Goal: Task Accomplishment & Management: Complete application form

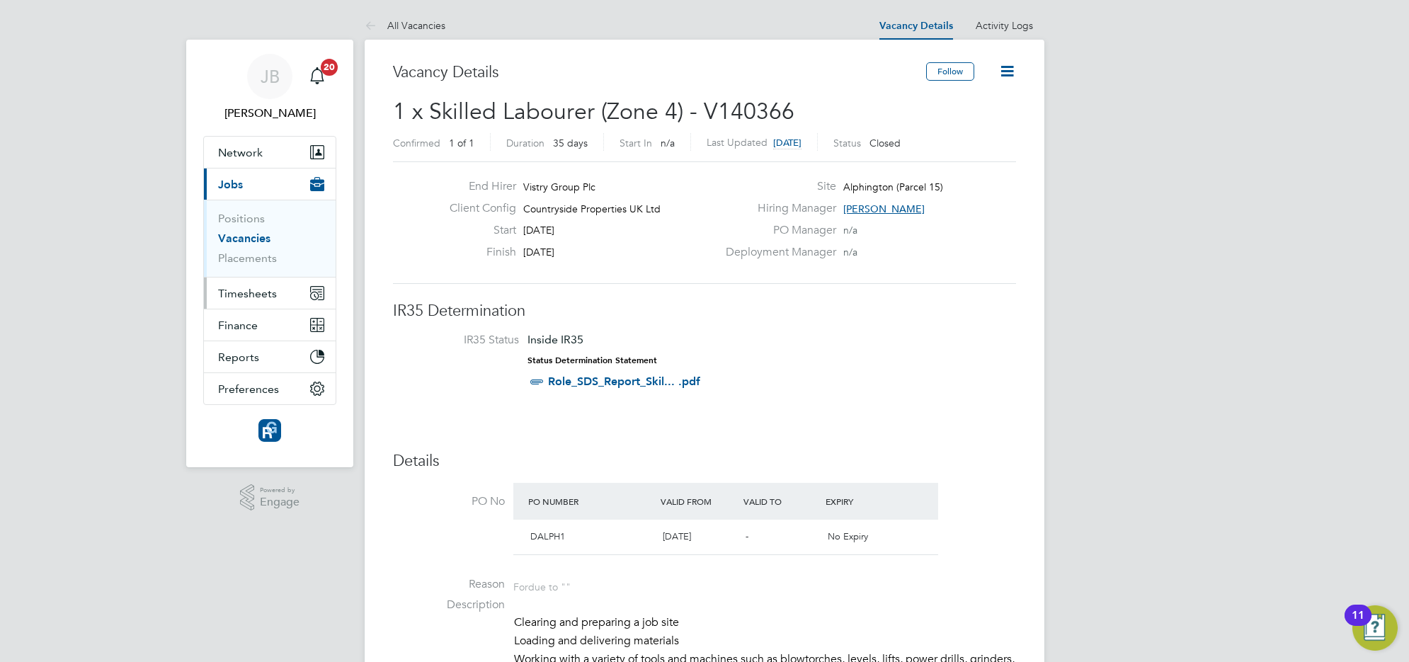
click at [234, 285] on button "Timesheets" at bounding box center [270, 293] width 132 height 31
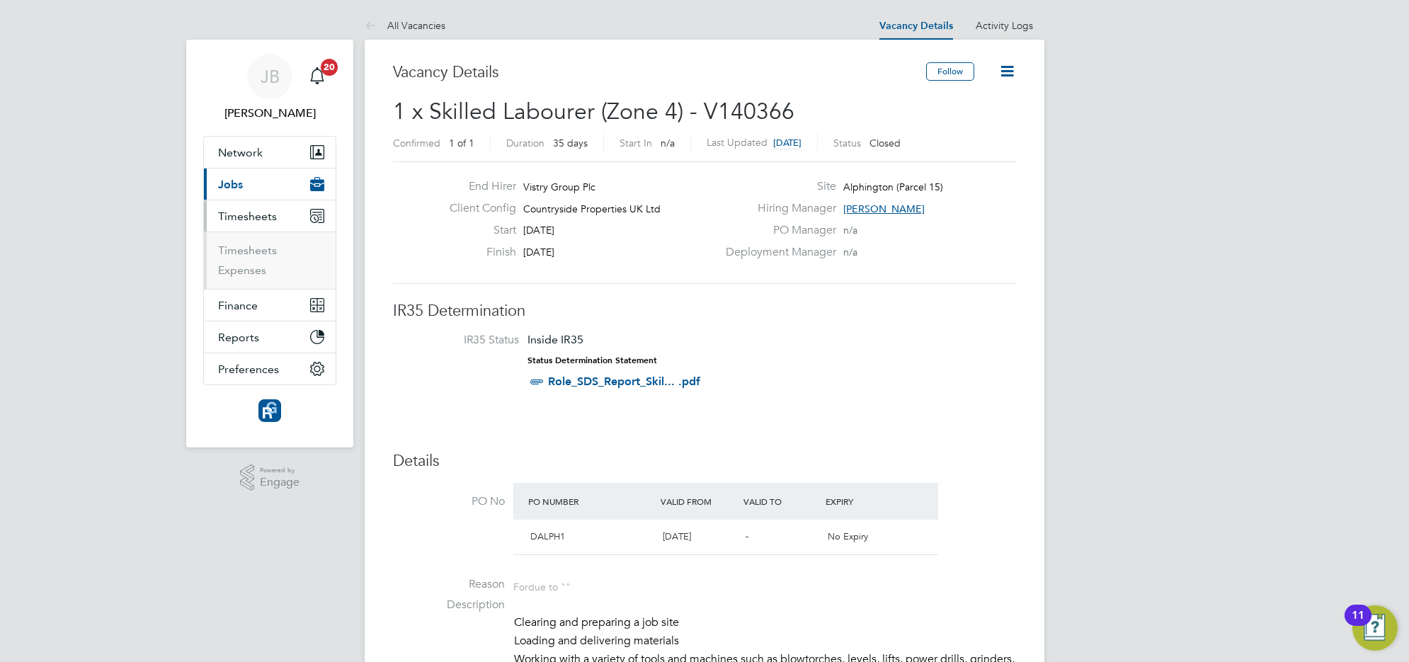
click at [259, 181] on button "Current page: Jobs" at bounding box center [270, 184] width 132 height 31
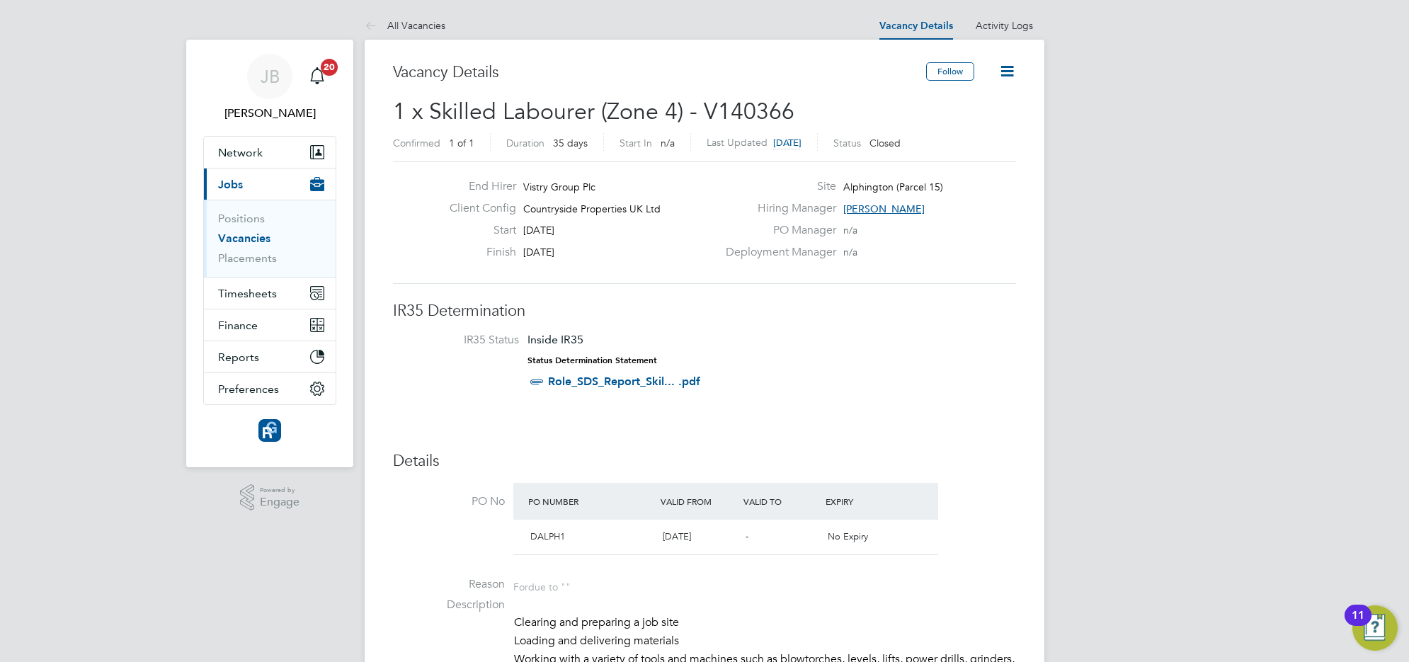
click at [243, 236] on link "Vacancies" at bounding box center [244, 238] width 52 height 13
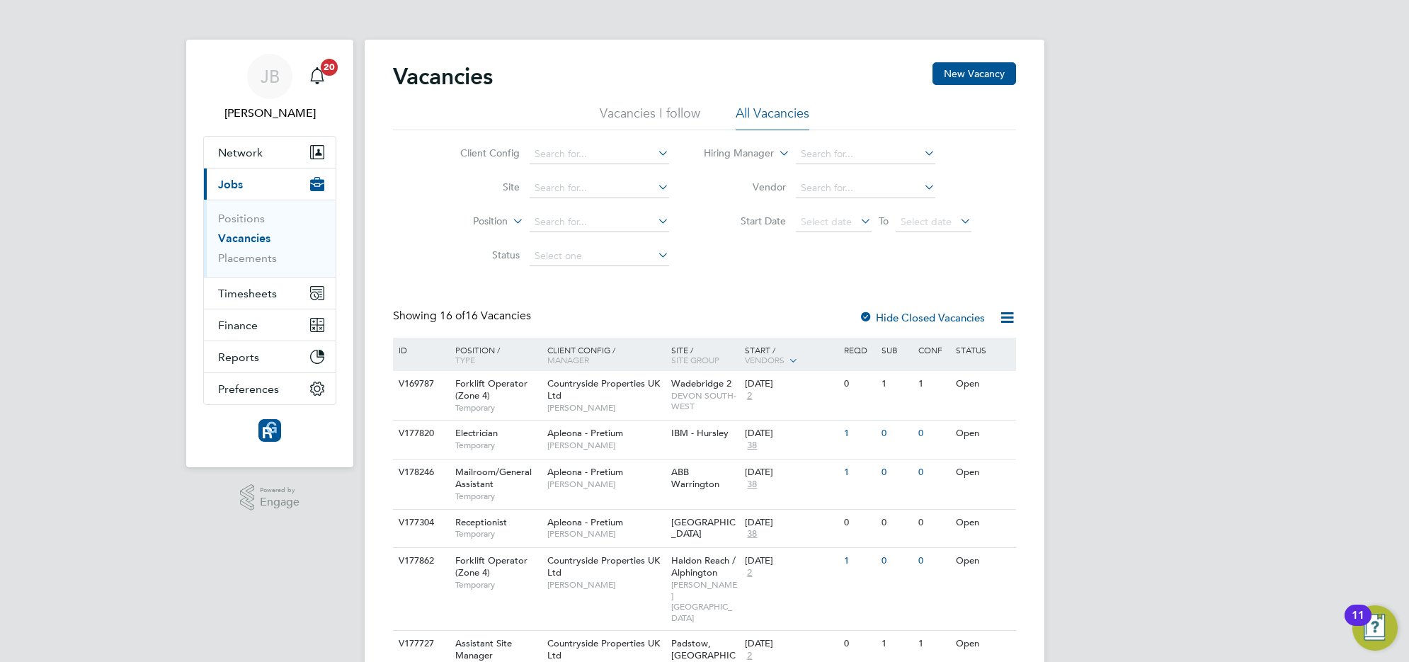
scroll to position [89, 0]
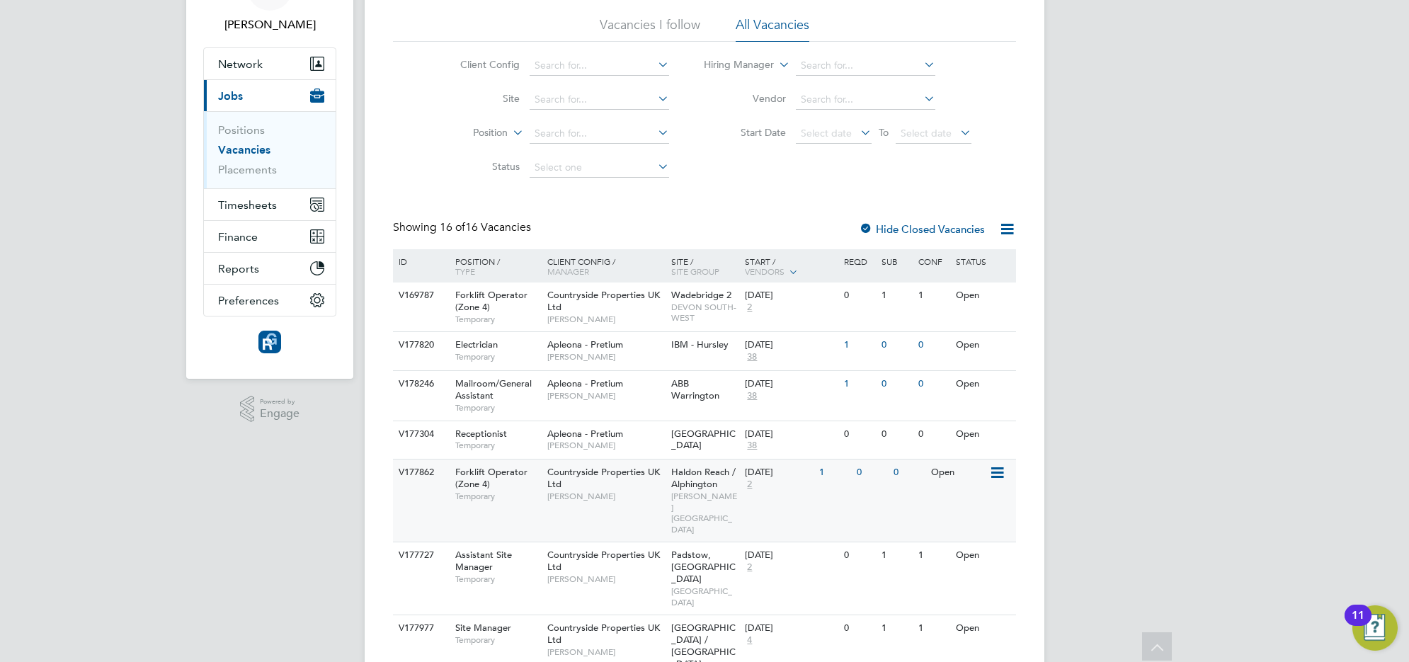
click at [518, 484] on div "Forklift Operator (Zone 4) Temporary" at bounding box center [494, 484] width 99 height 49
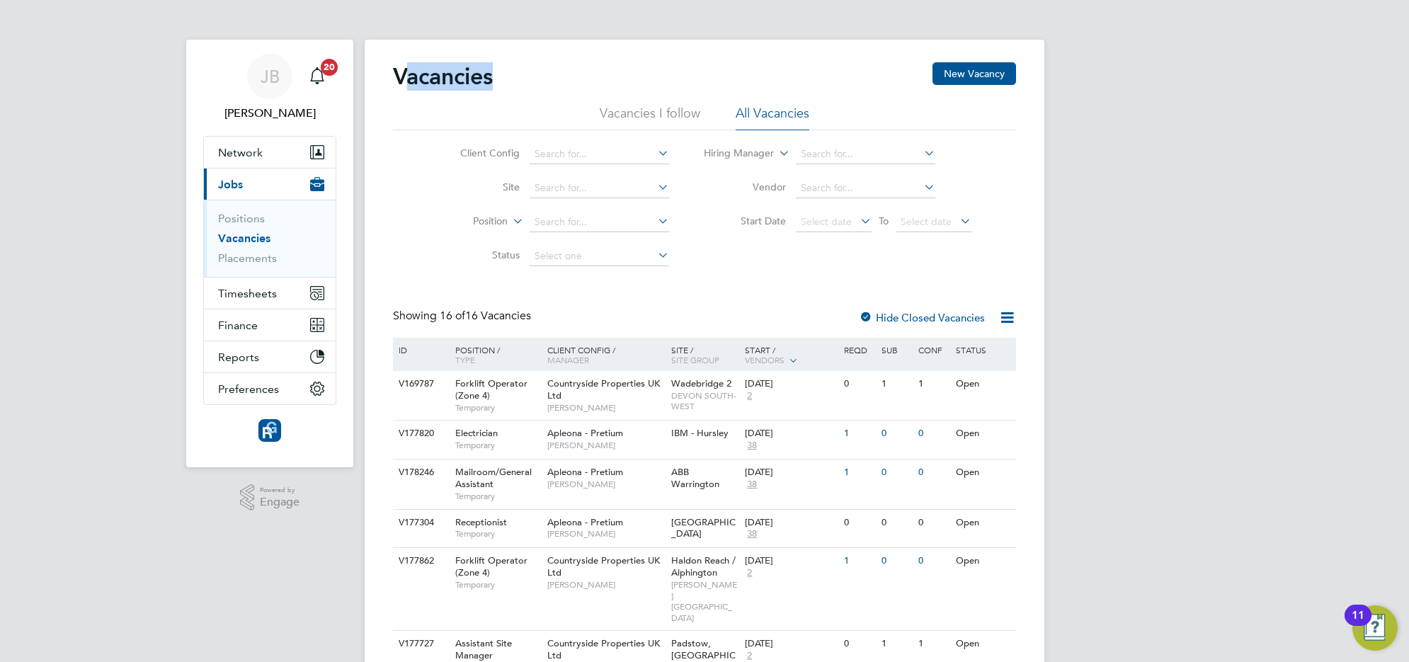
drag, startPoint x: 494, startPoint y: 79, endPoint x: 402, endPoint y: 76, distance: 92.1
click at [402, 76] on h2 "Vacancies" at bounding box center [443, 76] width 100 height 28
drag, startPoint x: 402, startPoint y: 76, endPoint x: 521, endPoint y: 82, distance: 119.1
click at [521, 82] on div "Vacancies New Vacancy" at bounding box center [704, 83] width 623 height 42
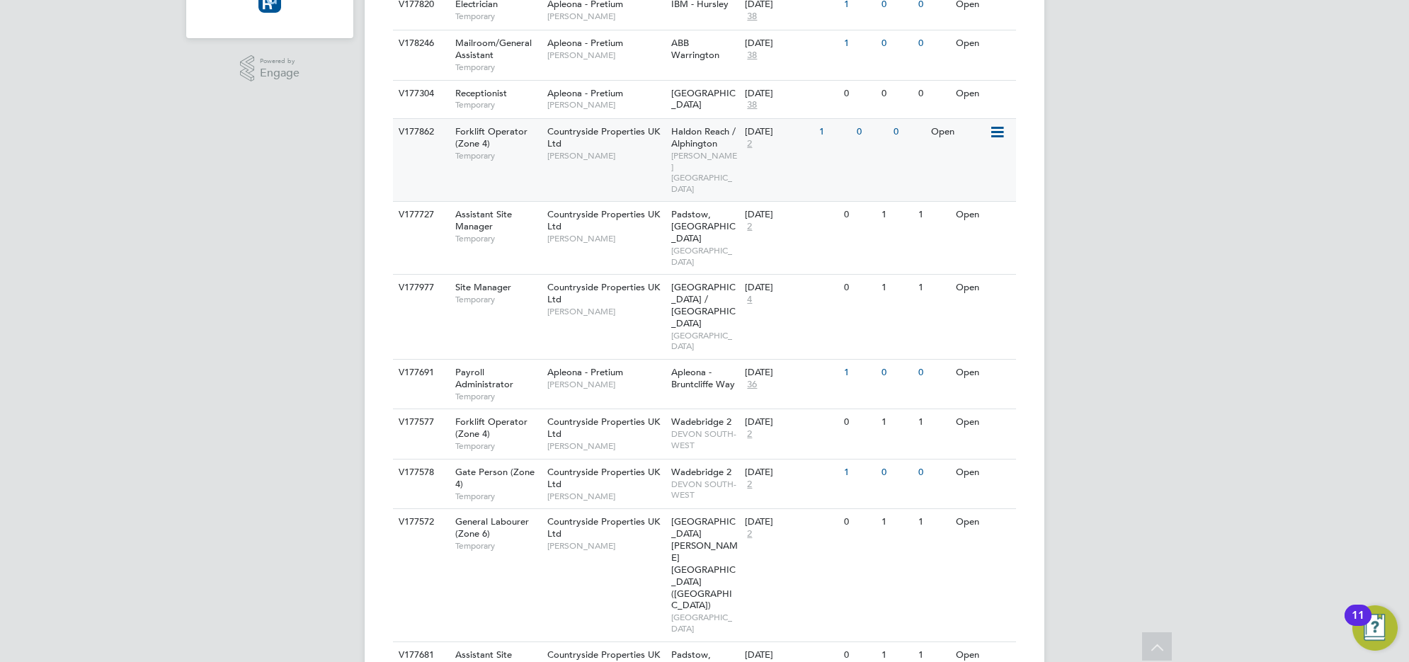
scroll to position [341, 0]
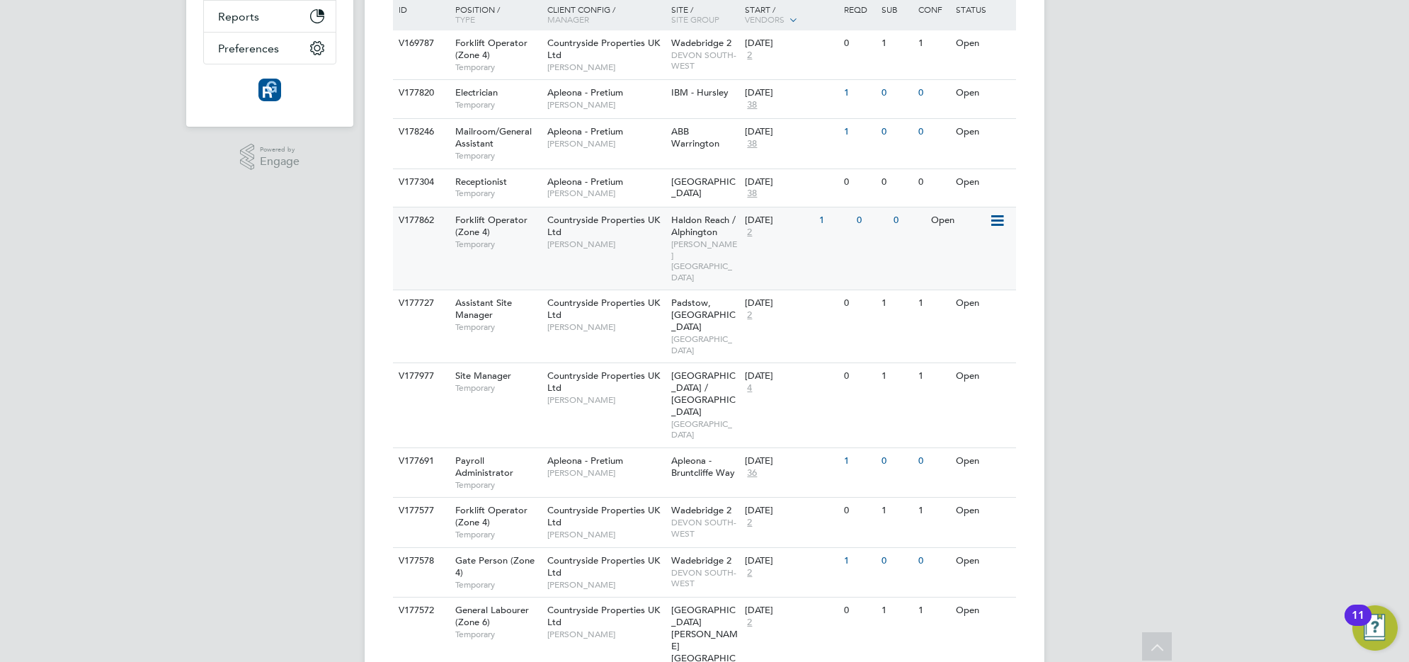
click at [623, 245] on span "[PERSON_NAME]" at bounding box center [605, 244] width 117 height 11
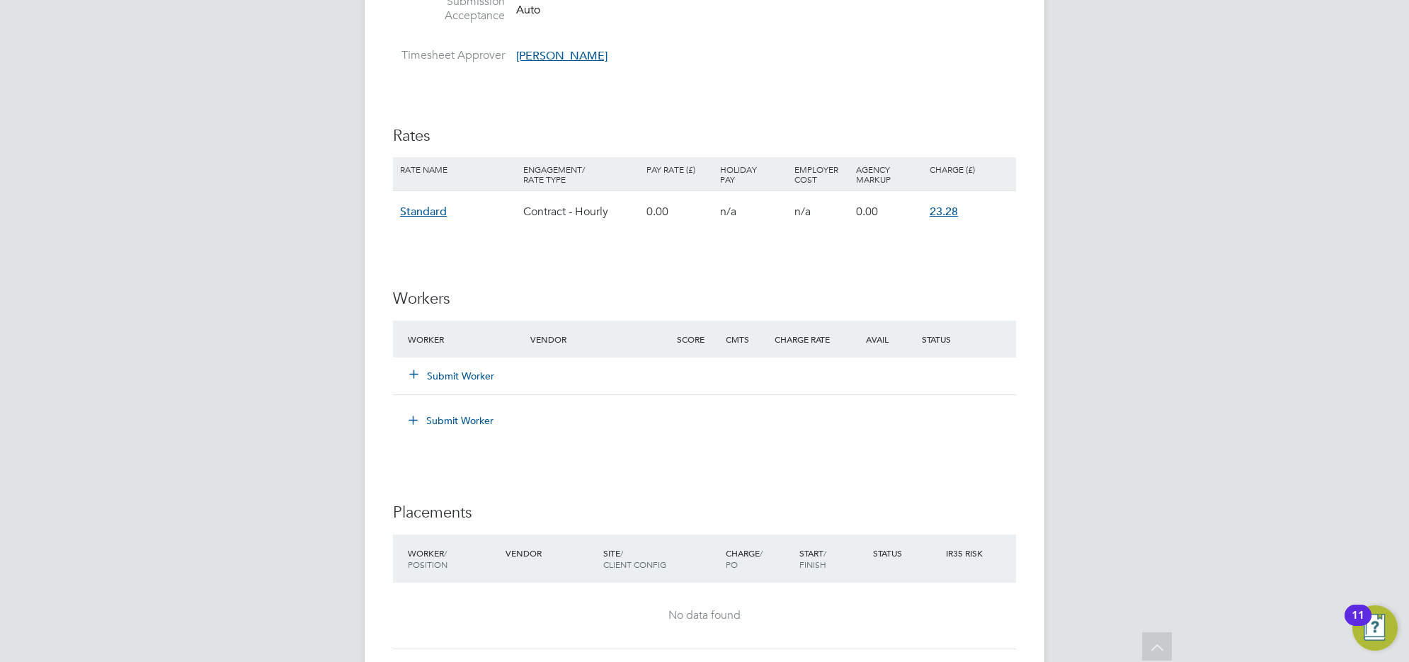
scroll to position [974, 0]
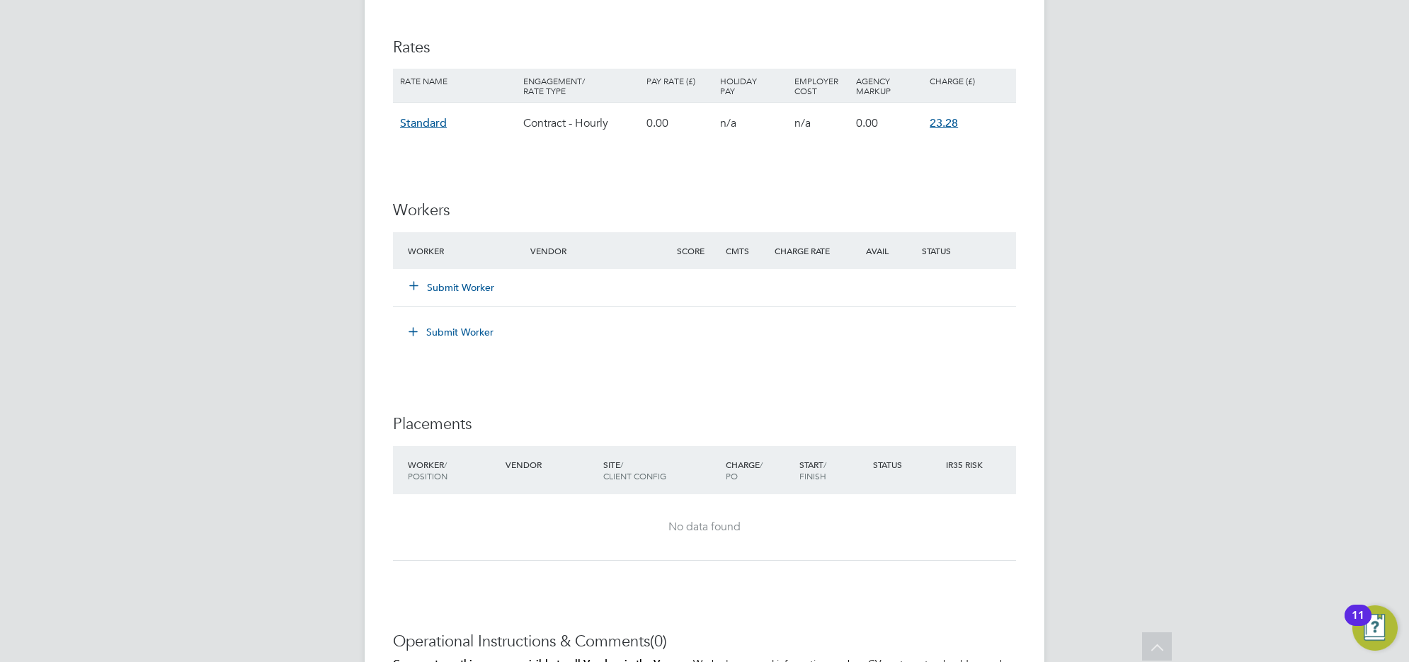
click at [433, 291] on button "Submit Worker" at bounding box center [452, 287] width 85 height 14
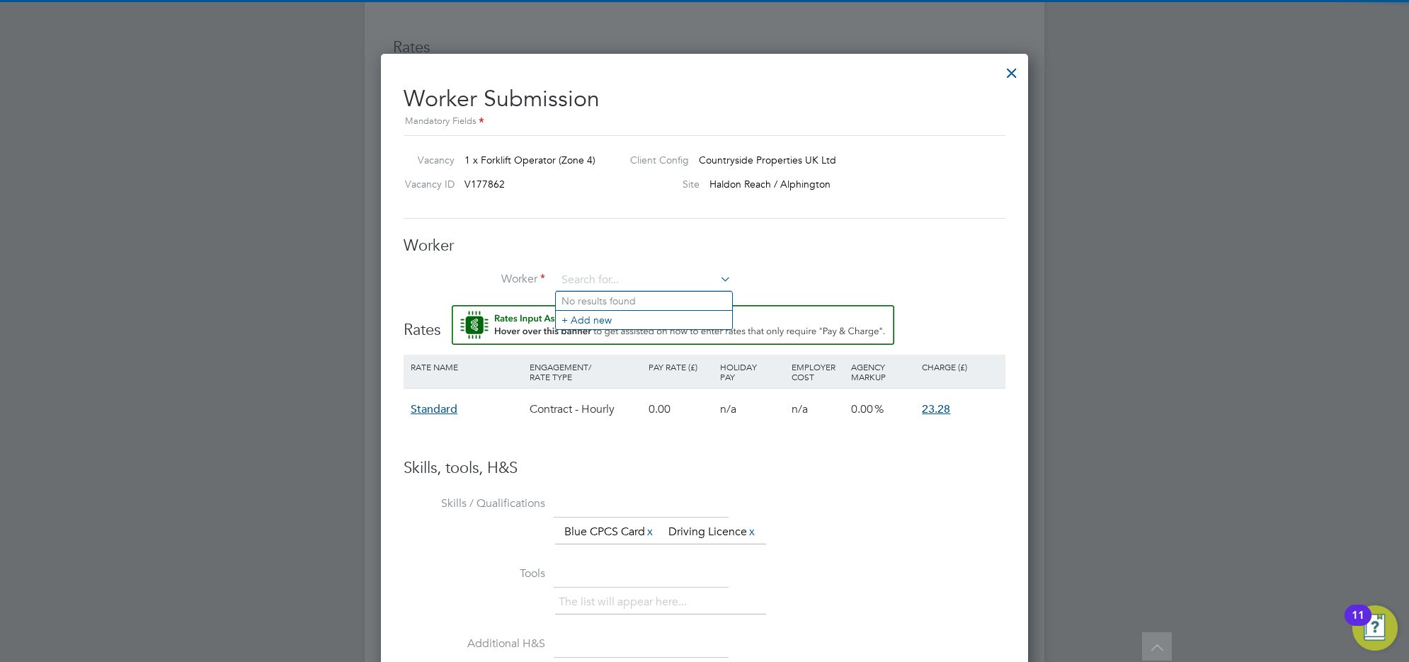
scroll to position [885, 648]
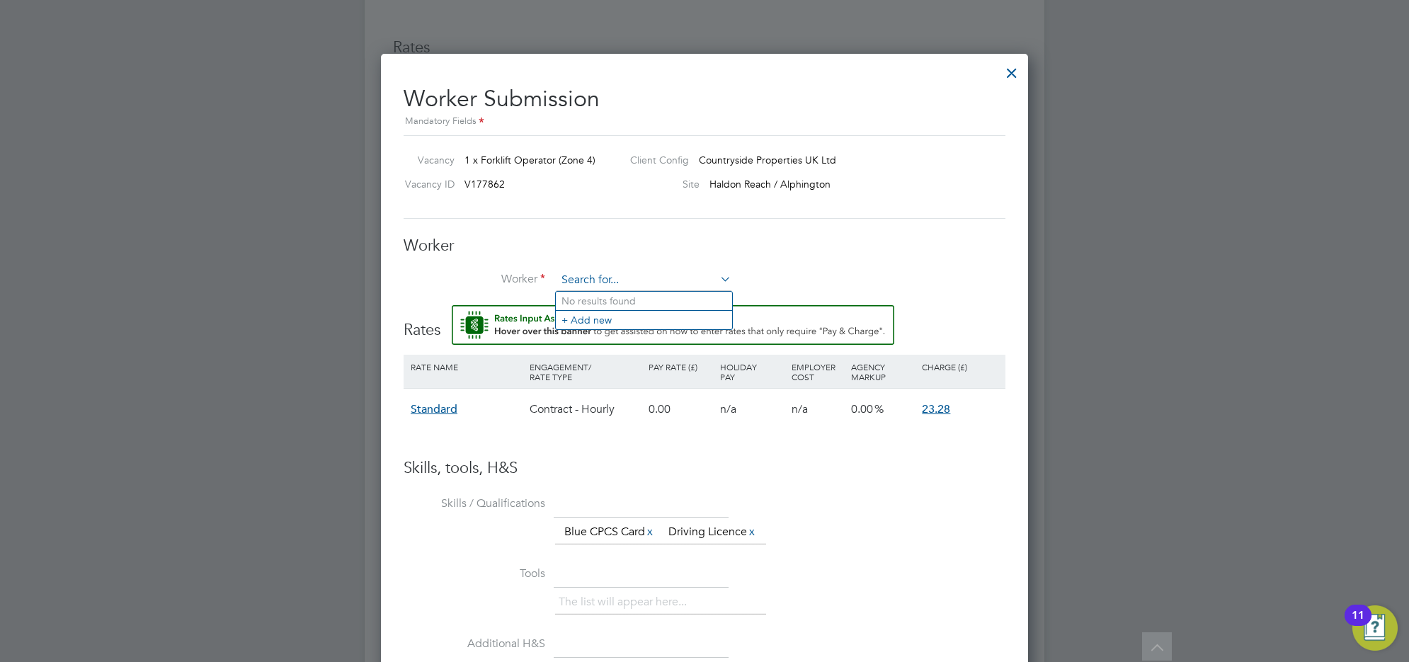
click at [569, 275] on input at bounding box center [644, 280] width 175 height 21
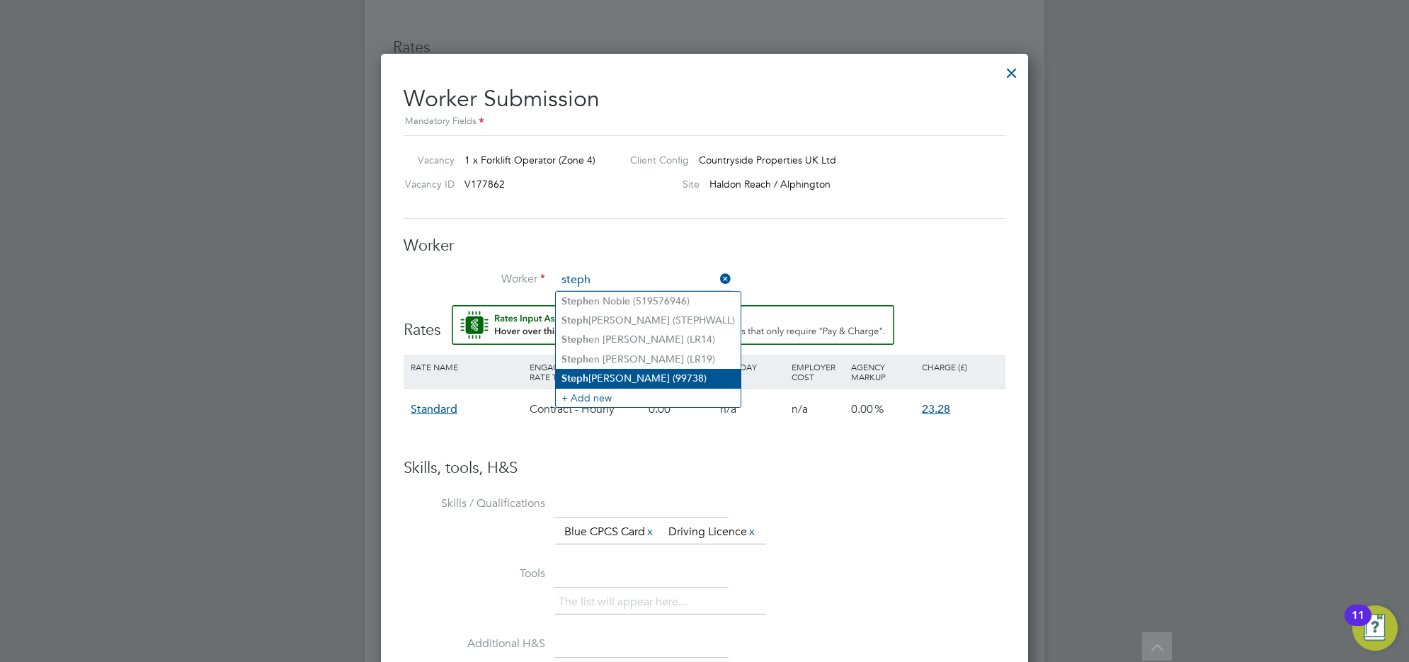
click at [627, 373] on li "[PERSON_NAME] (99738)" at bounding box center [648, 378] width 185 height 19
type input "[PERSON_NAME] (99738)"
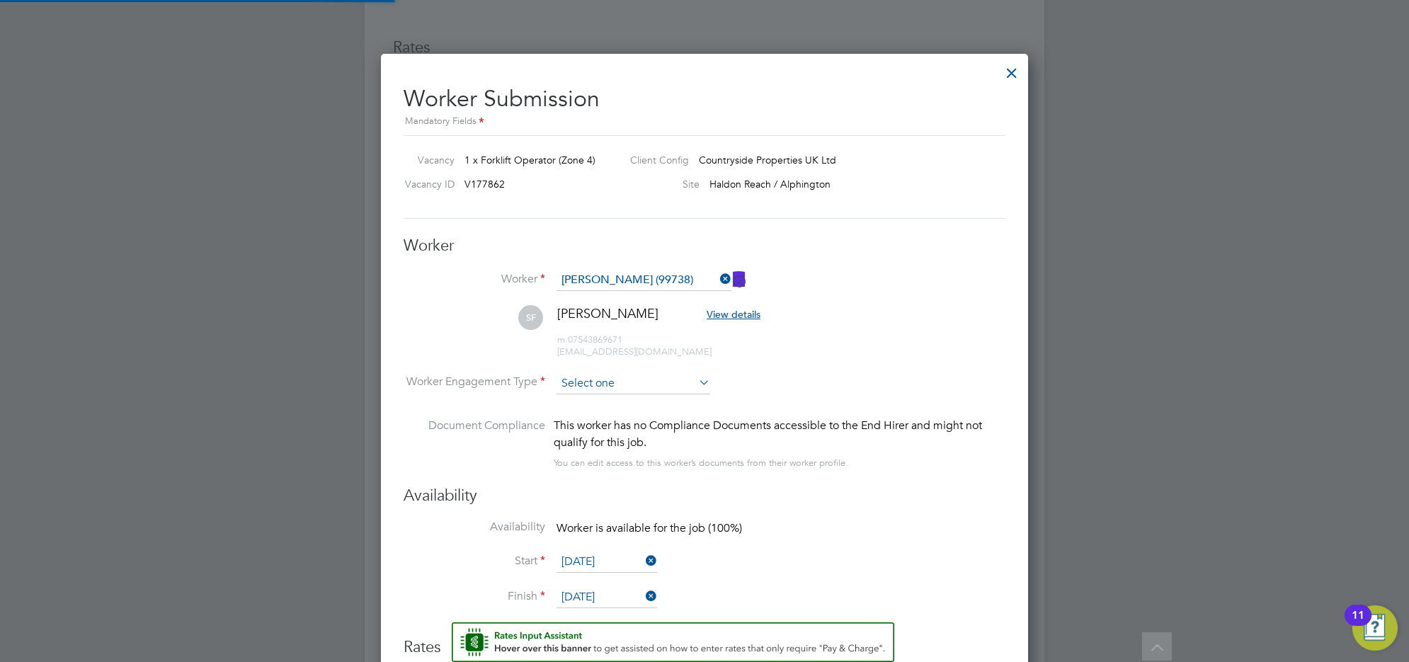
scroll to position [8, 7]
click at [598, 373] on input at bounding box center [634, 383] width 154 height 21
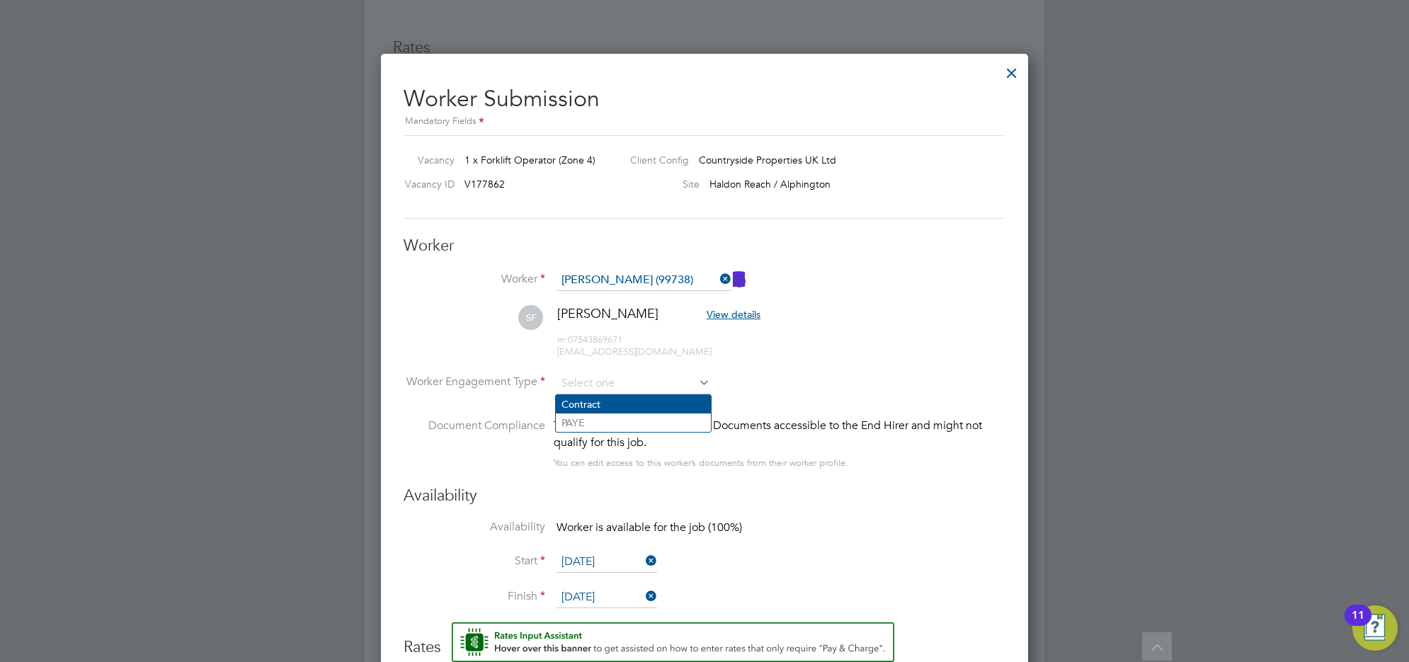
click at [588, 402] on li "Contract" at bounding box center [633, 404] width 155 height 18
type input "Contract"
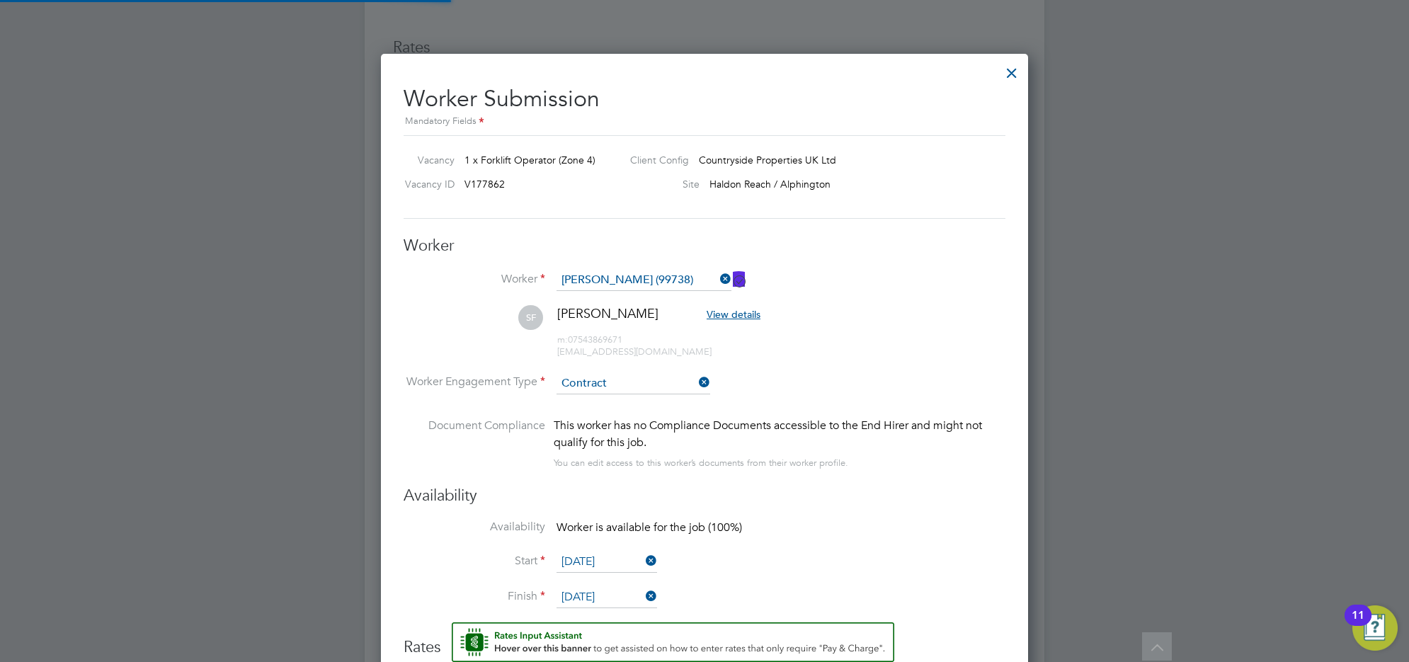
click at [869, 370] on li "SF [PERSON_NAME] View details m: 07543869671 [EMAIL_ADDRESS][DOMAIN_NAME]" at bounding box center [705, 338] width 602 height 67
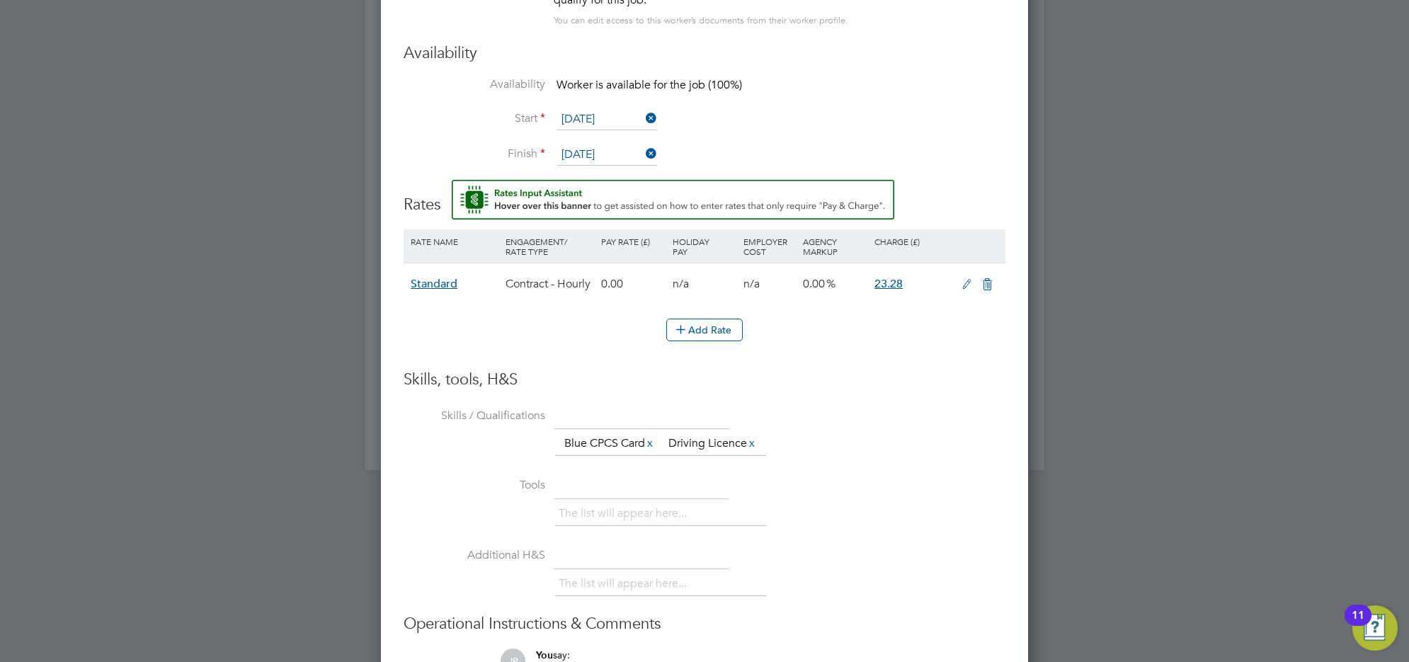
click at [965, 281] on icon at bounding box center [967, 284] width 18 height 11
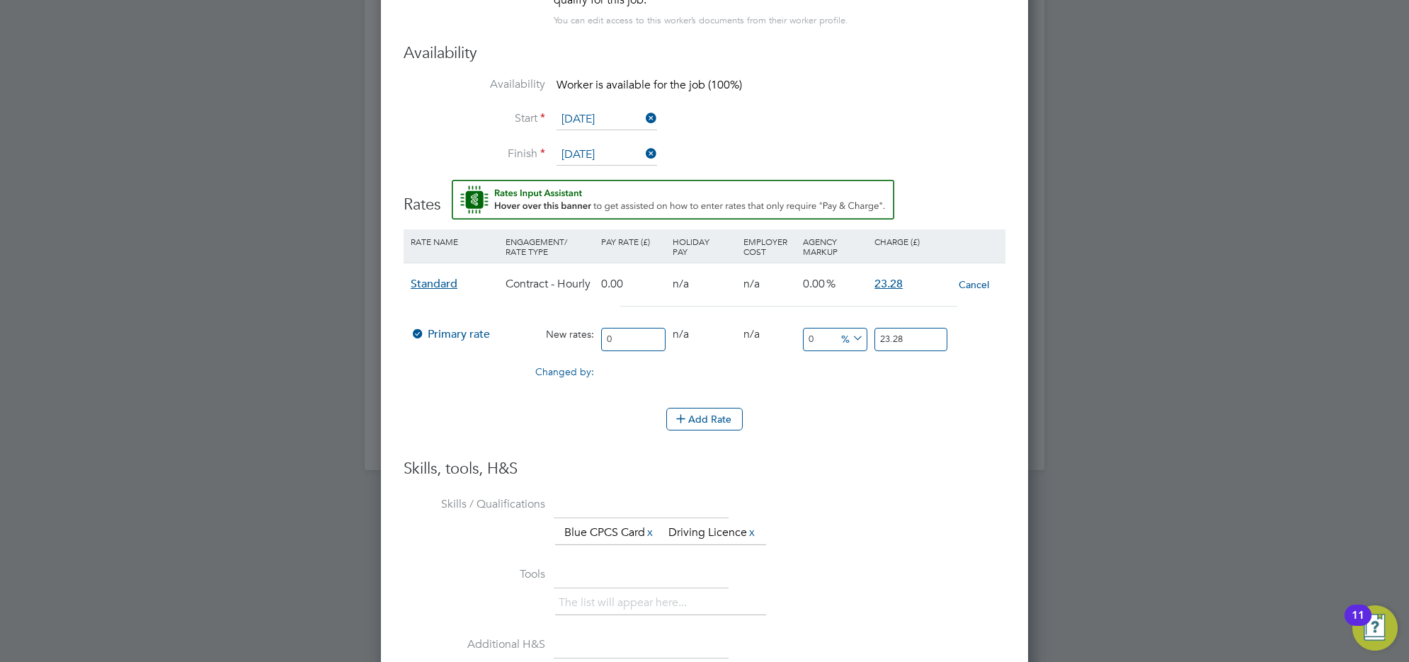
click at [639, 336] on input "0" at bounding box center [633, 339] width 64 height 23
type input "2"
type input "20"
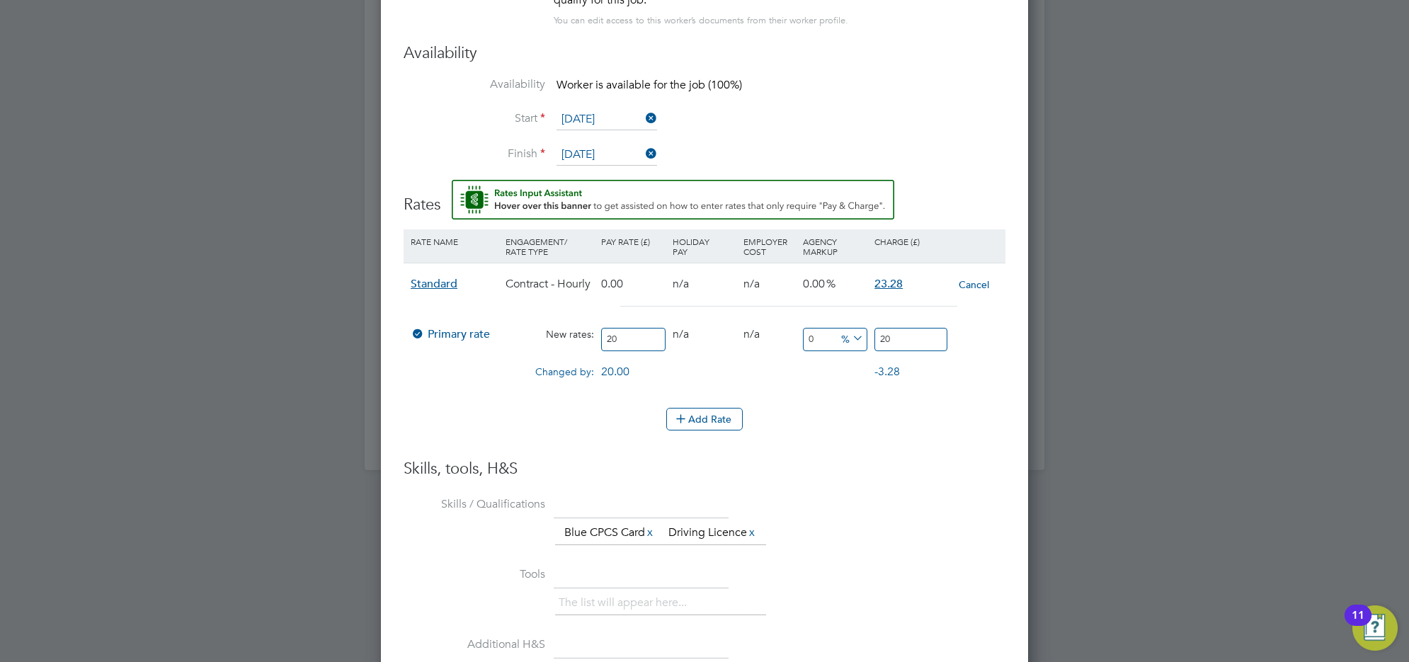
type input "20"
click at [976, 360] on div at bounding box center [978, 365] width 47 height 14
drag, startPoint x: 928, startPoint y: 338, endPoint x: 829, endPoint y: 341, distance: 99.2
click at [829, 341] on div "Primary rate New rates: 20 0 n/a 0 n/a 0 0 % 20" at bounding box center [705, 340] width 602 height 38
type input "-90"
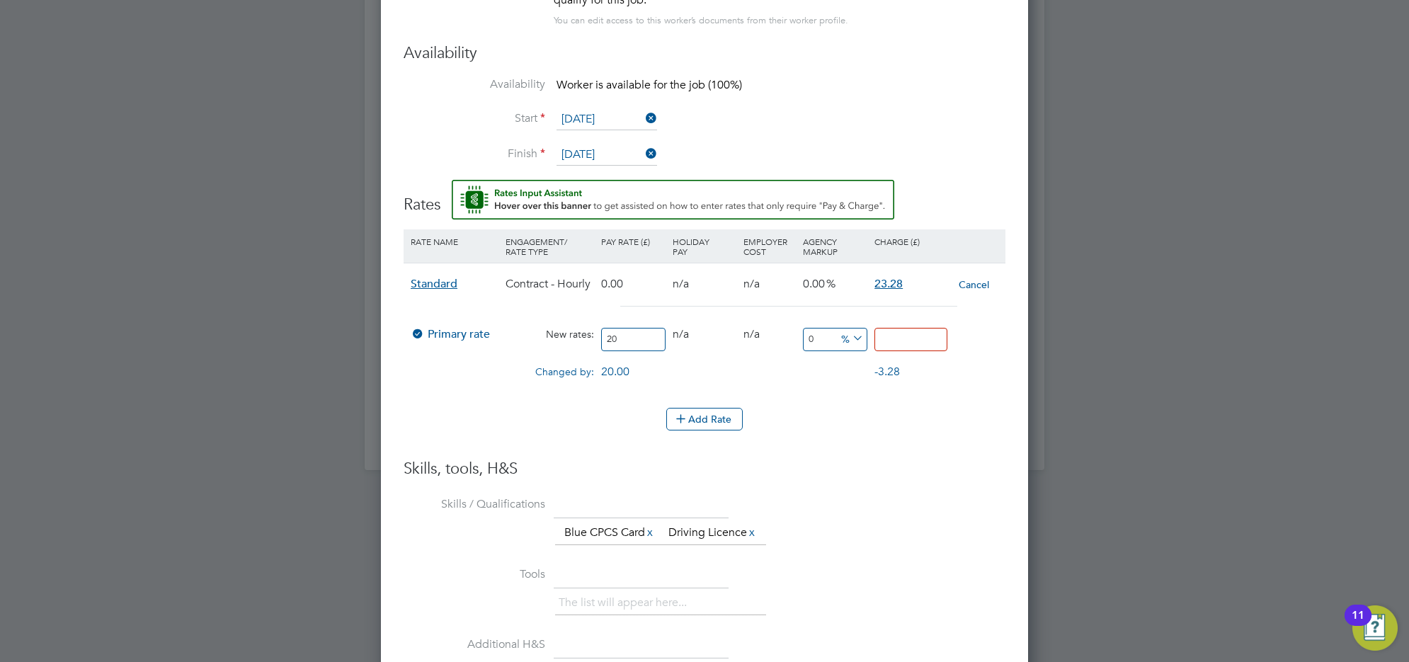
type input "2"
type input "15"
type input "23"
click at [919, 334] on input "23" at bounding box center [911, 339] width 73 height 23
type input "16"
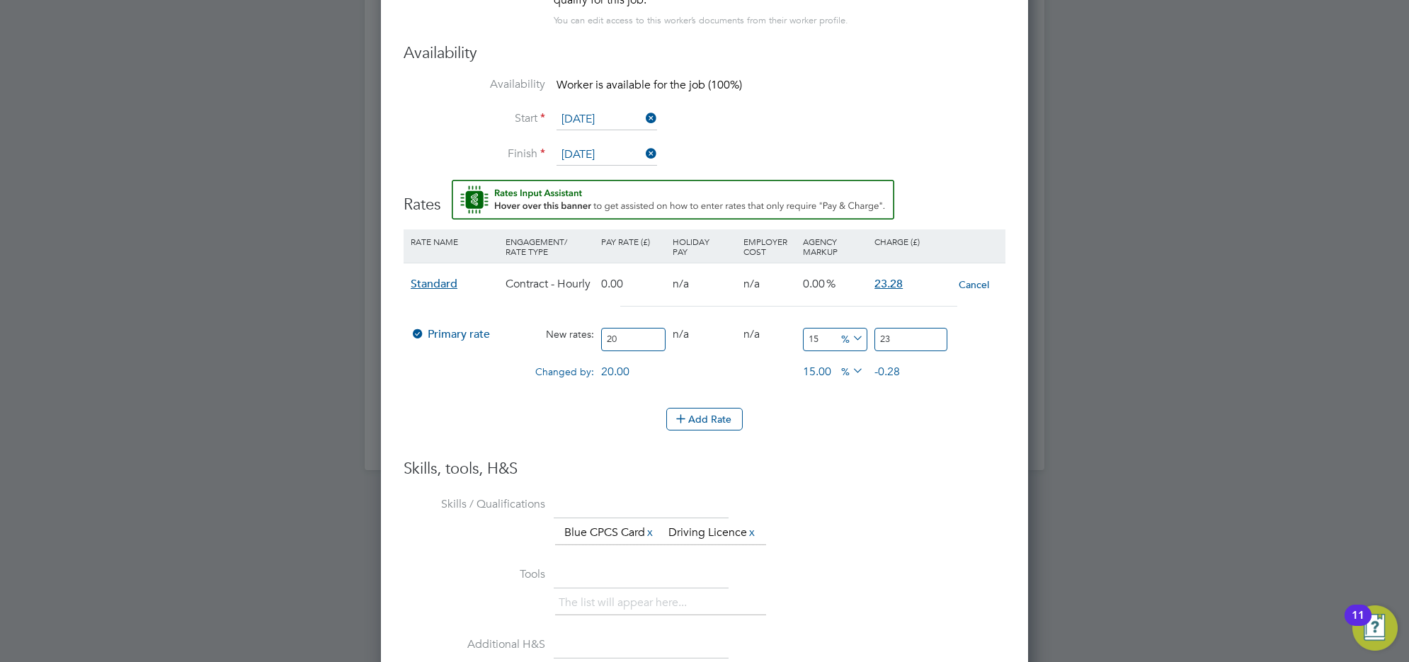
type input "23.2"
type input "16.4"
type input "23.28"
click at [965, 89] on li "Availability Worker is available for the job (100%)" at bounding box center [705, 93] width 602 height 32
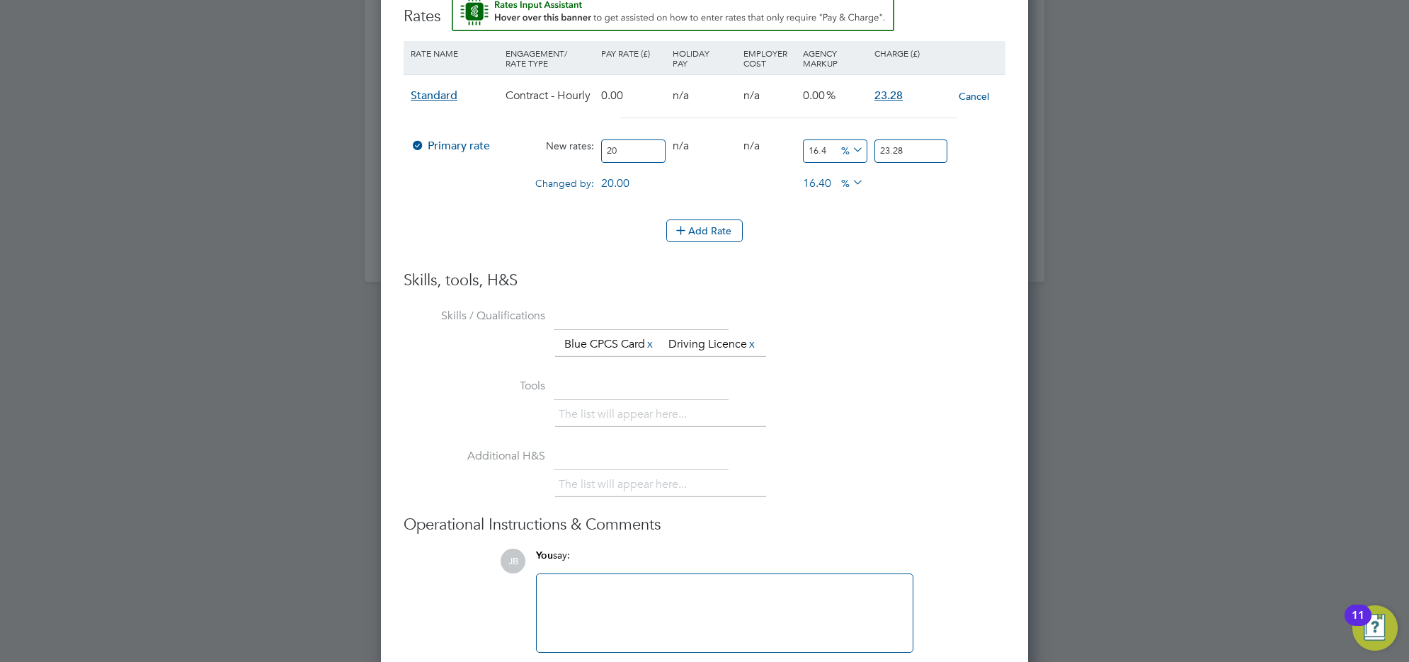
scroll to position [1693, 0]
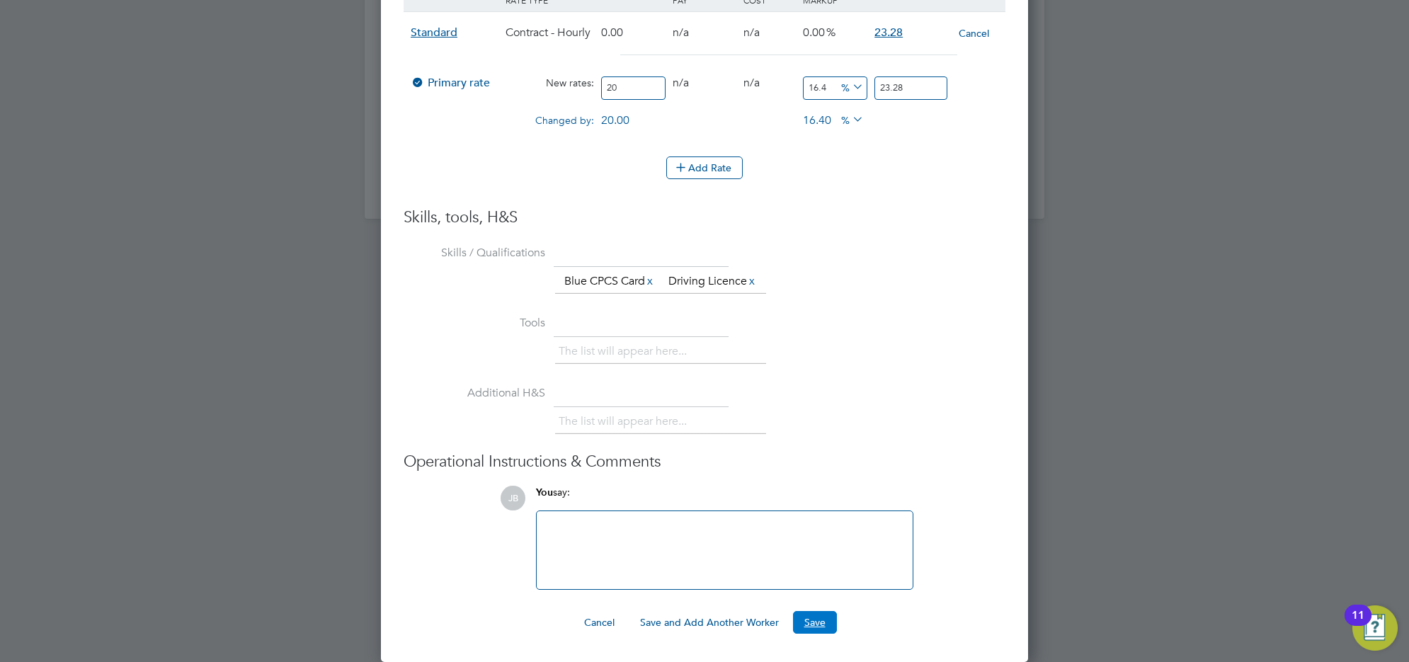
click at [812, 624] on button "Save" at bounding box center [815, 622] width 44 height 23
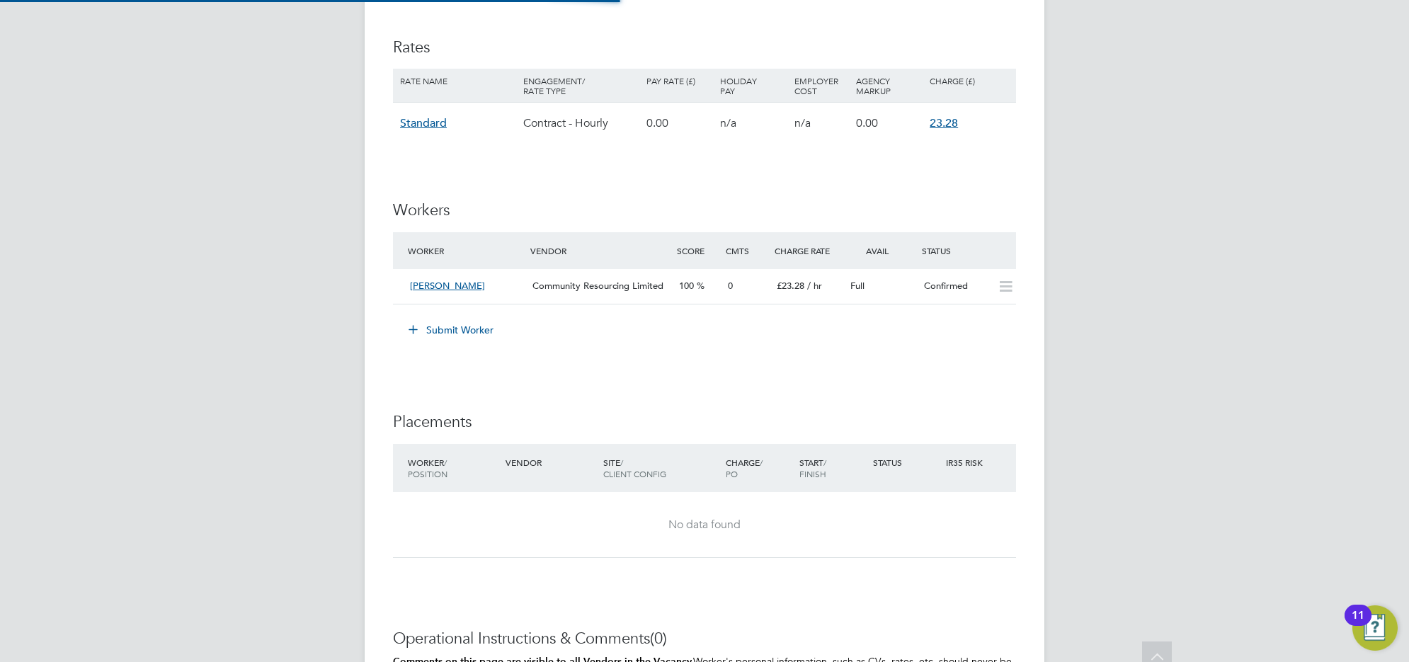
scroll to position [41, 124]
click at [1011, 287] on icon at bounding box center [1006, 286] width 18 height 11
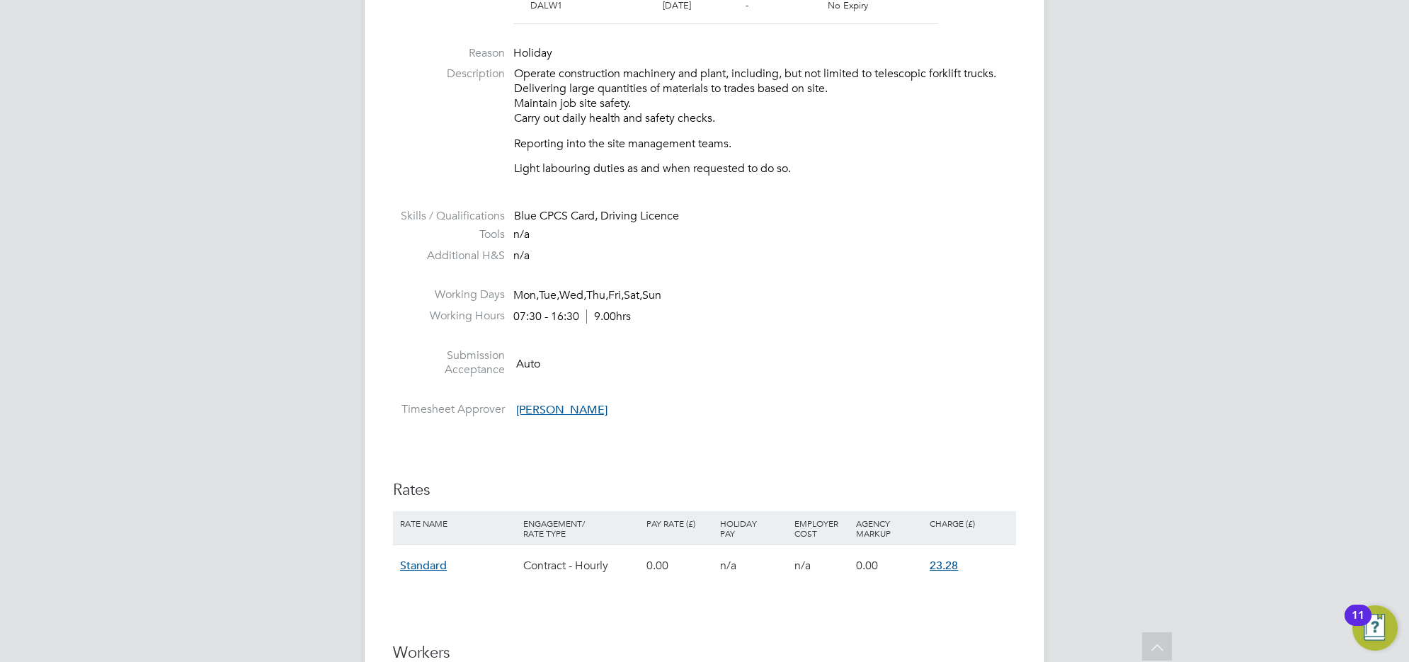
scroll to position [0, 0]
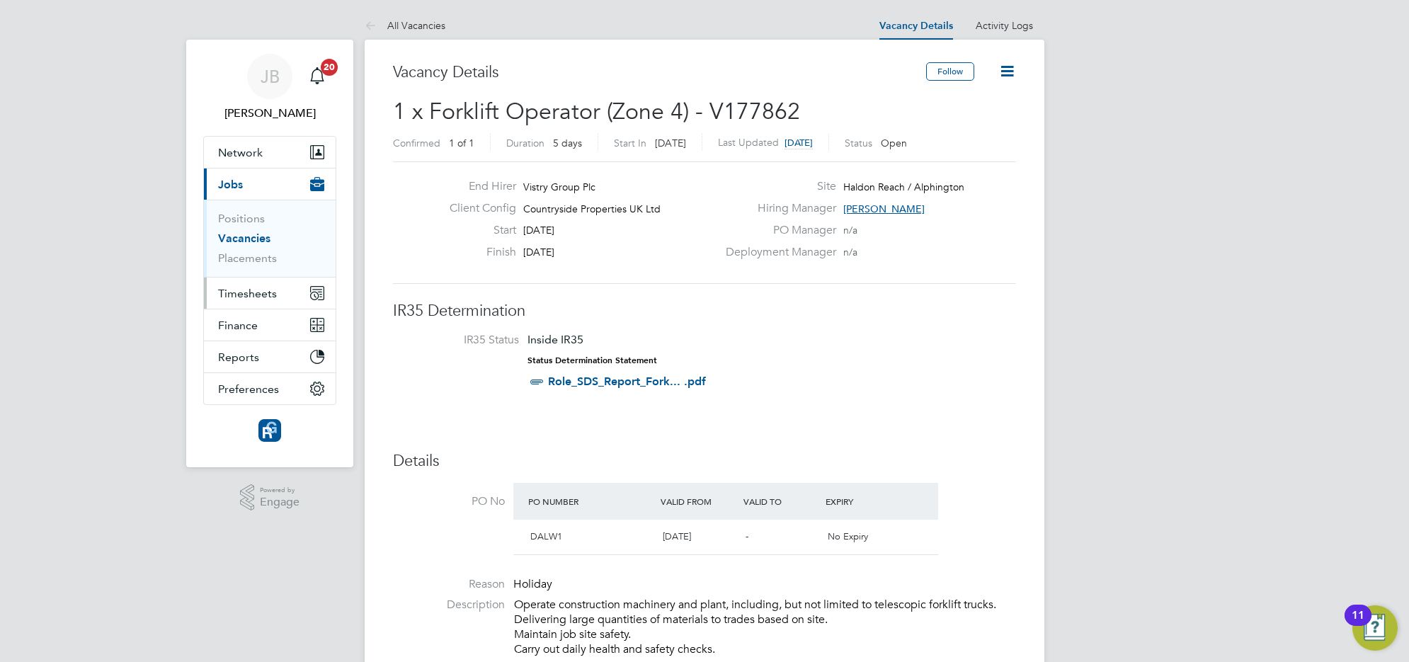
click at [239, 290] on span "Timesheets" at bounding box center [247, 293] width 59 height 13
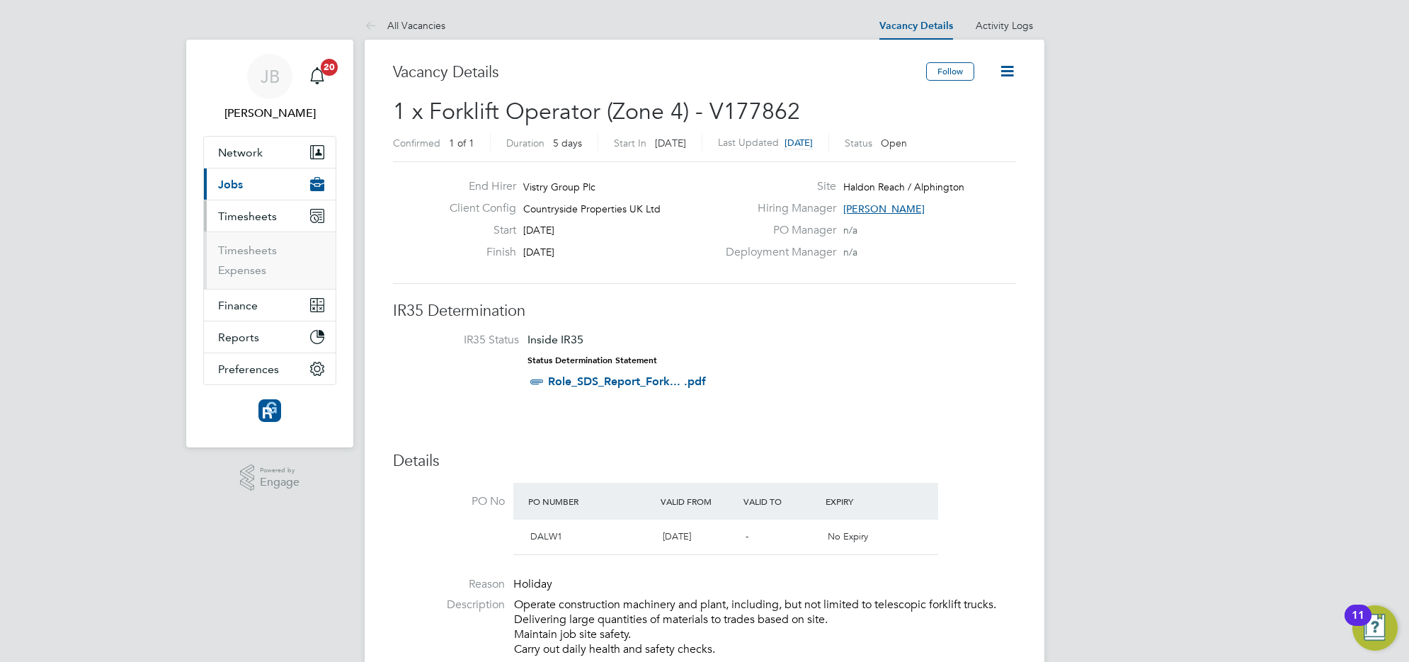
click at [246, 213] on span "Timesheets" at bounding box center [247, 216] width 59 height 13
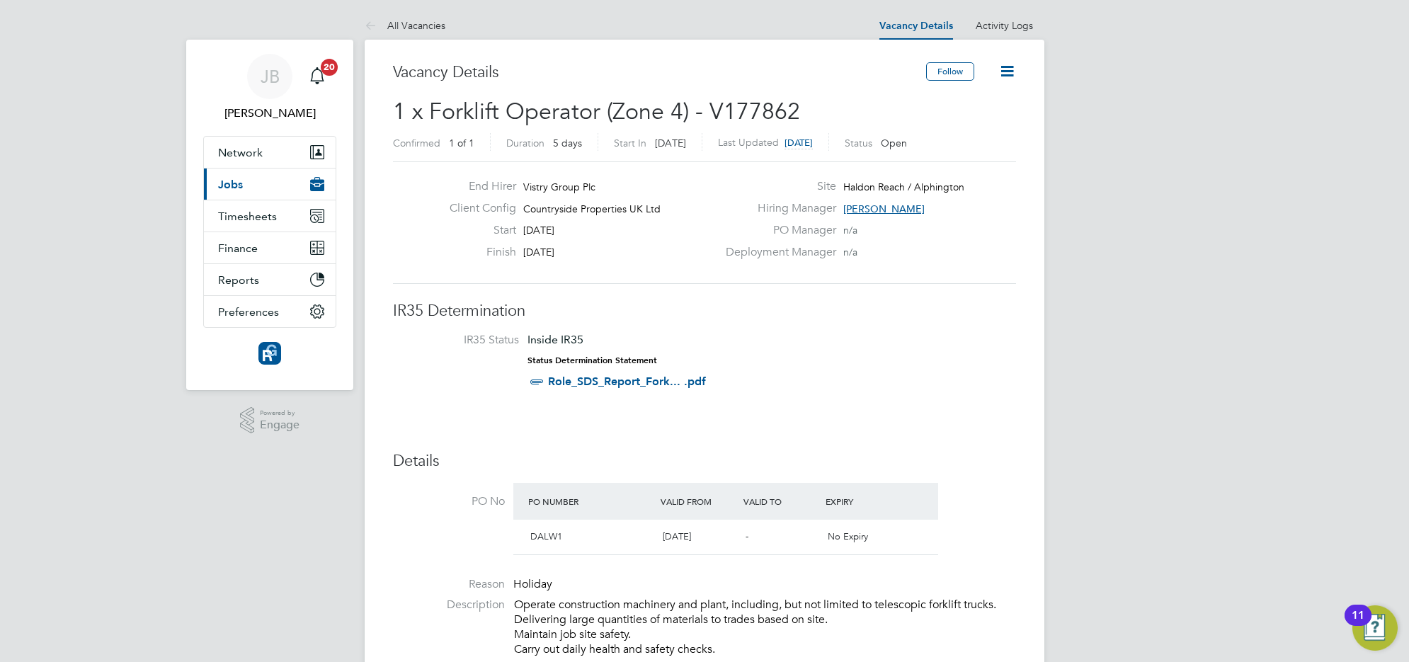
click at [254, 182] on button "Current page: Jobs" at bounding box center [270, 184] width 132 height 31
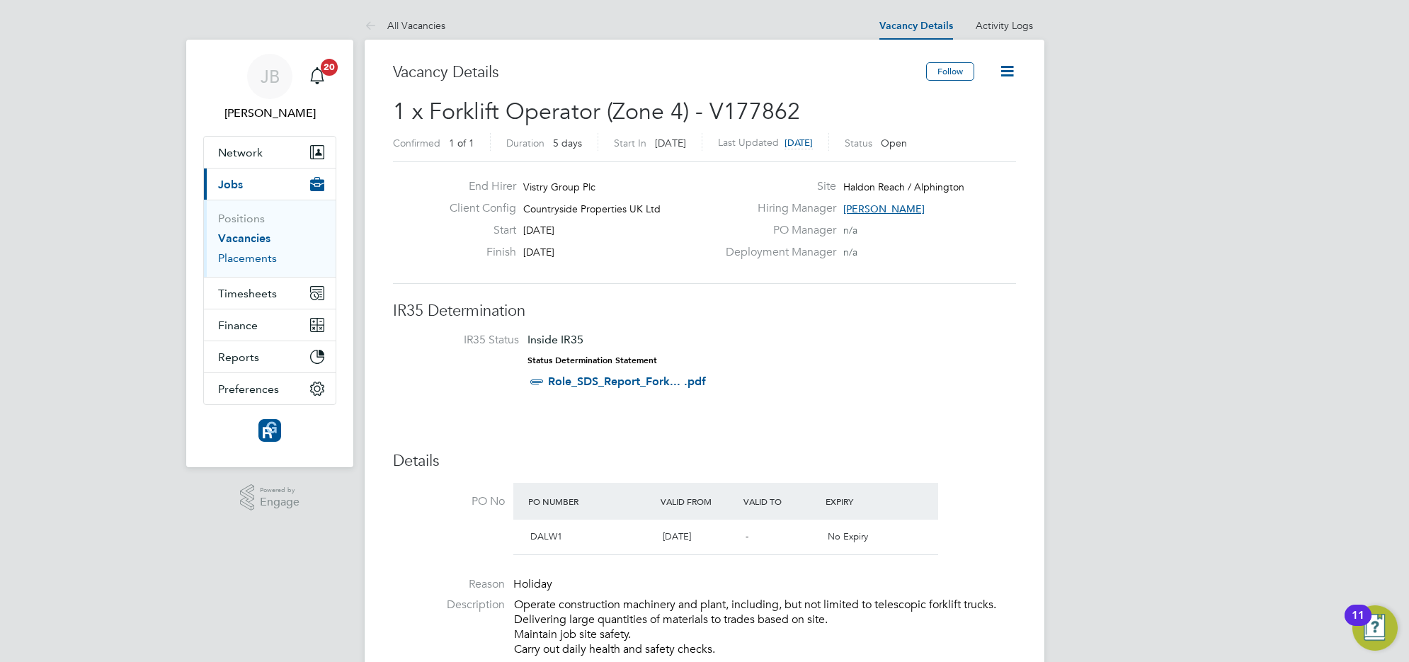
click at [238, 256] on link "Placements" at bounding box center [247, 257] width 59 height 13
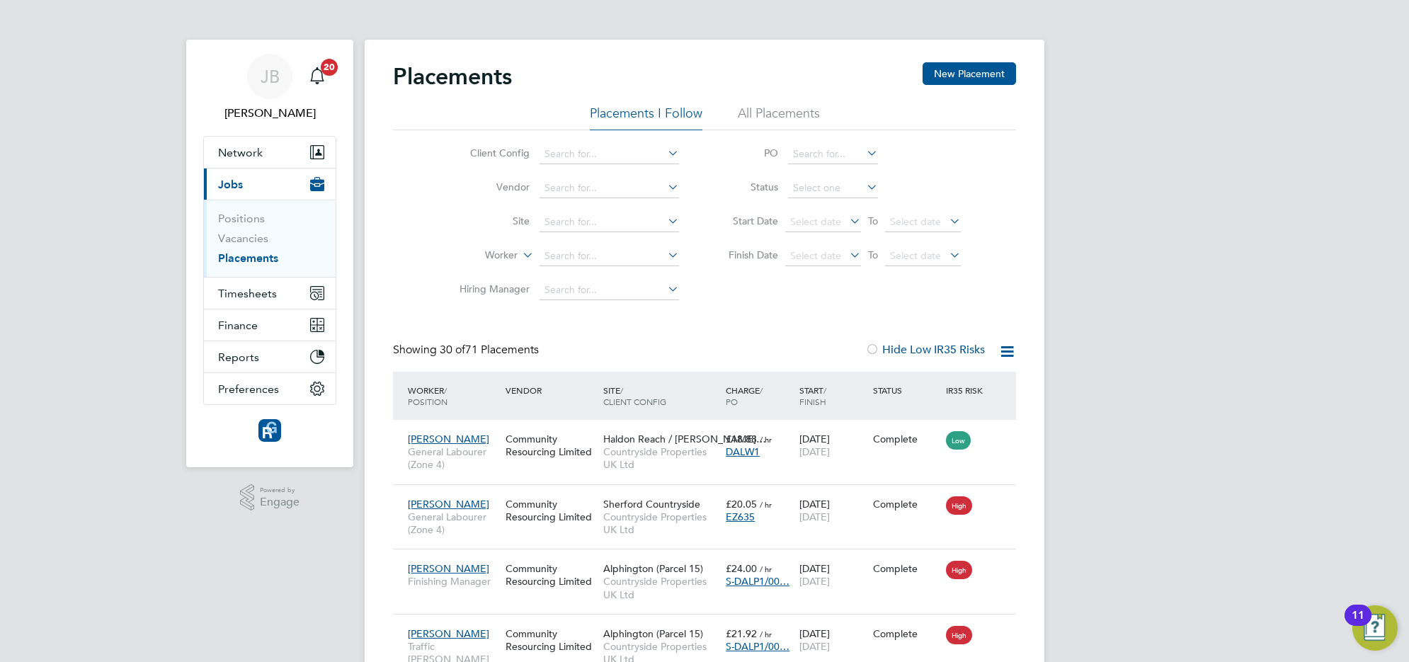
scroll to position [54, 123]
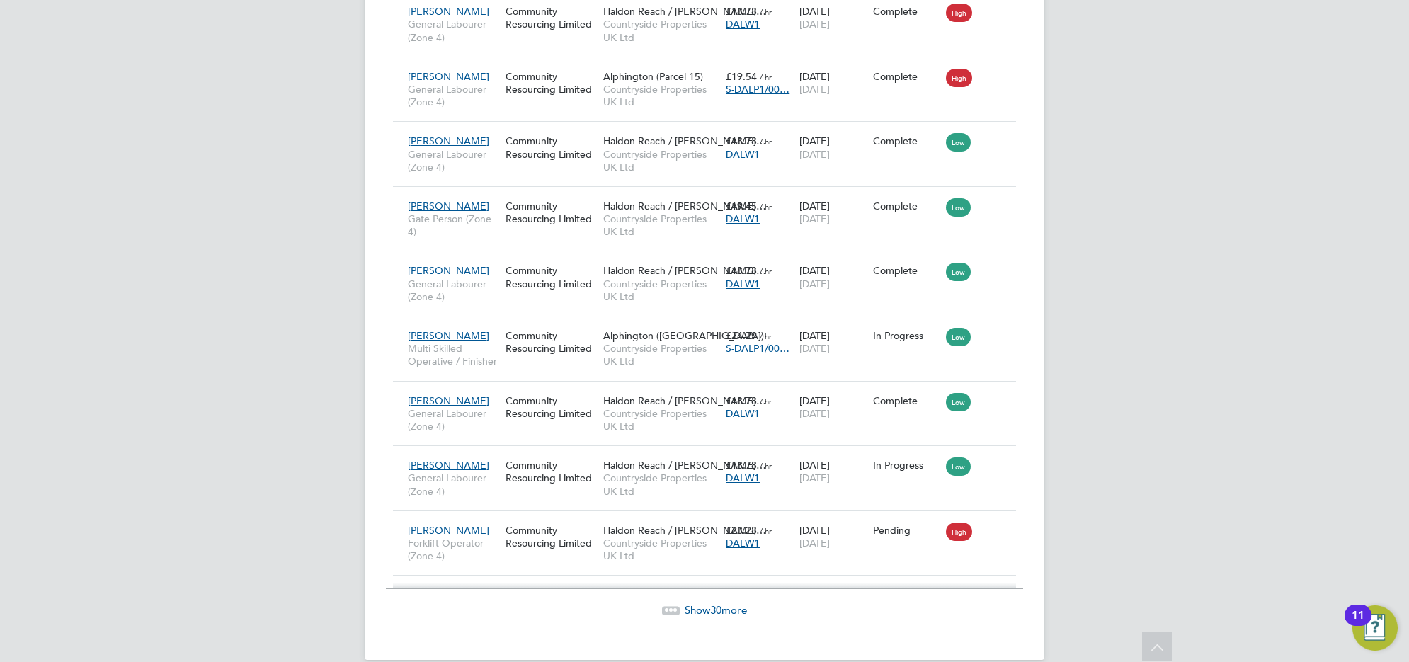
click at [685, 603] on span "Show 30 more" at bounding box center [716, 609] width 62 height 13
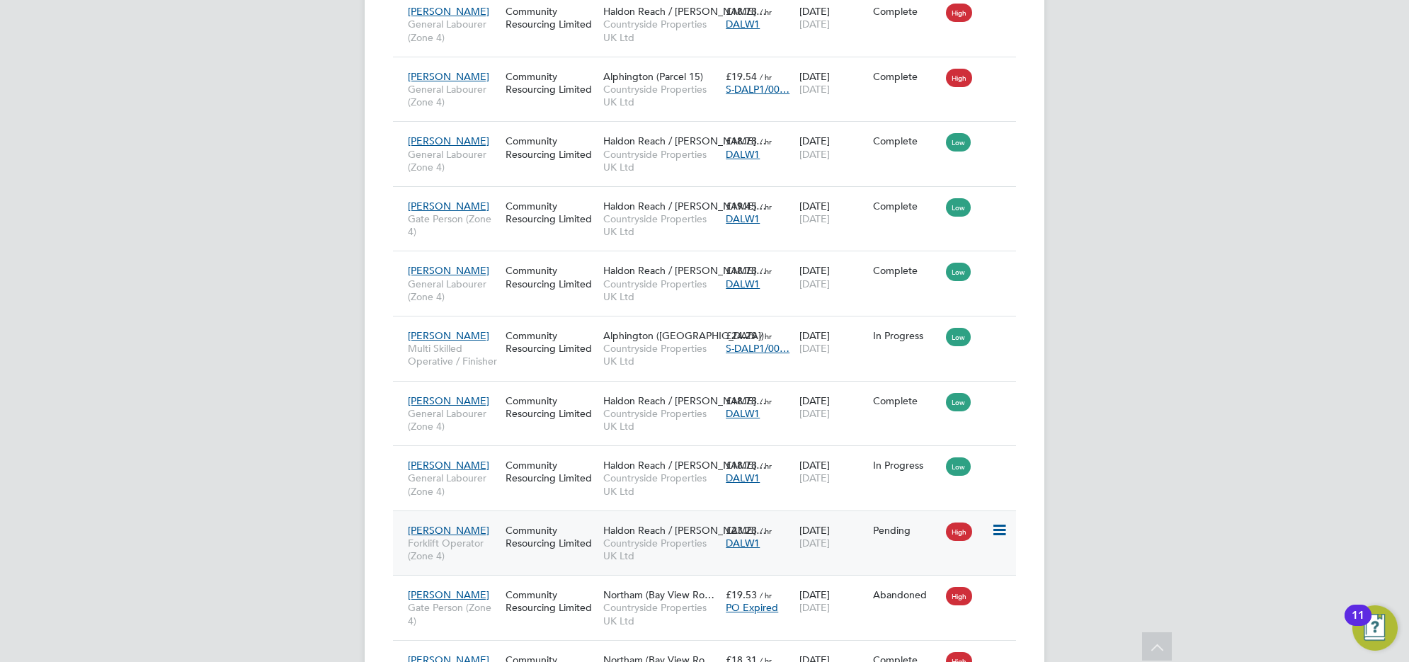
click at [992, 522] on icon at bounding box center [999, 530] width 14 height 17
click at [919, 591] on li "Start" at bounding box center [955, 599] width 101 height 20
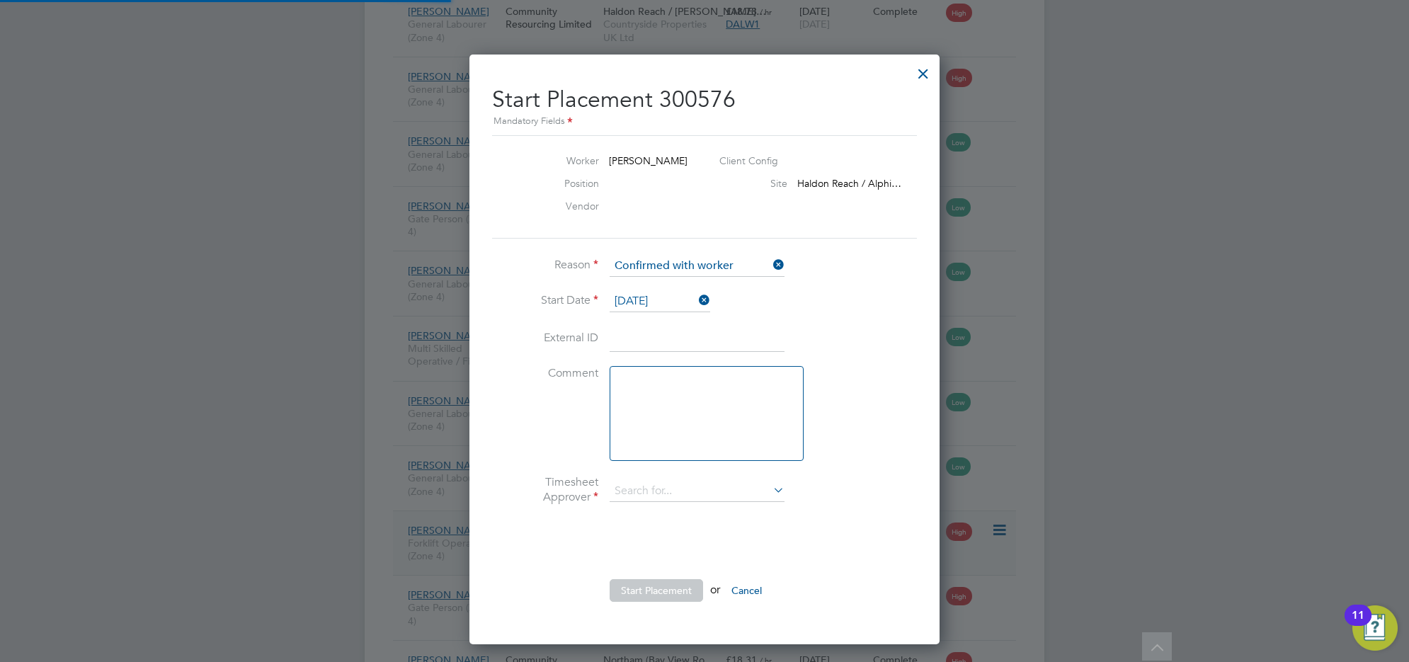
type input "[PERSON_NAME]"
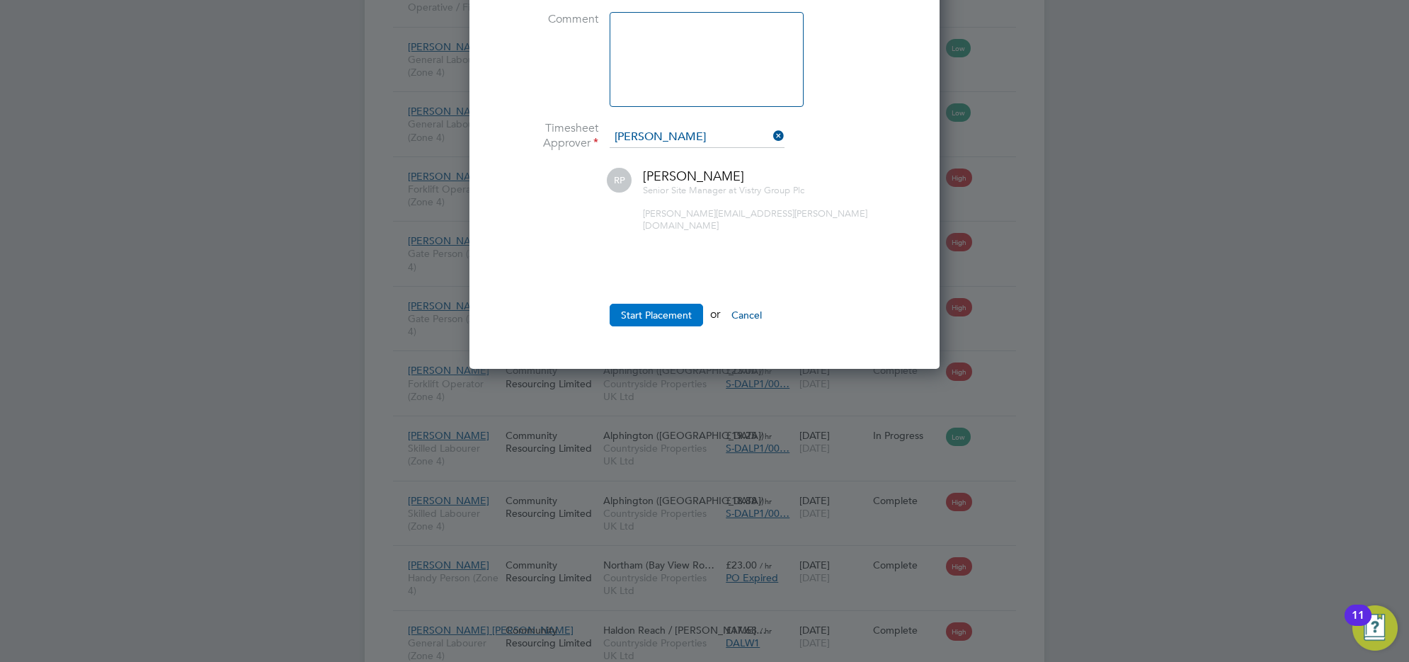
click at [646, 304] on button "Start Placement" at bounding box center [656, 315] width 93 height 23
